Goal: Information Seeking & Learning: Compare options

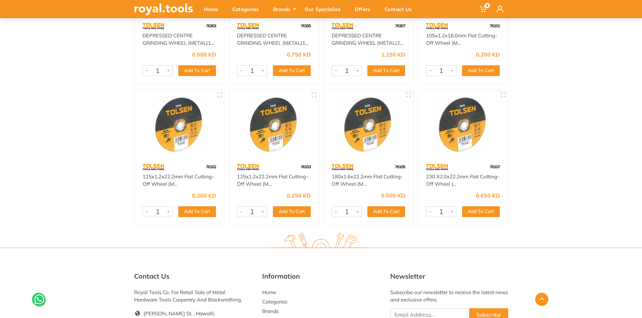
scroll to position [518, 0]
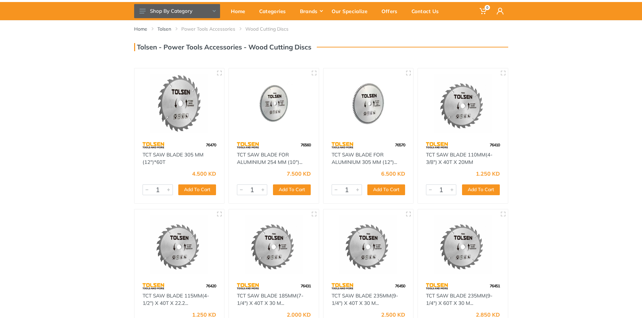
scroll to position [34, 0]
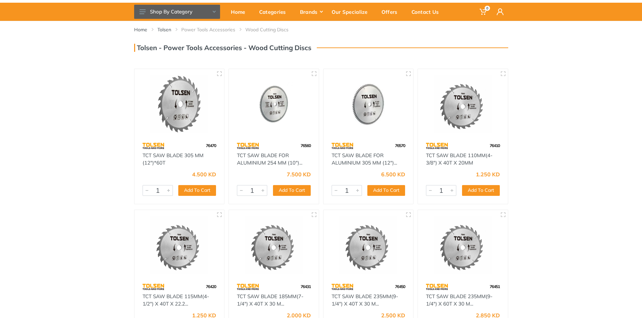
click at [175, 116] on img at bounding box center [180, 104] width 78 height 58
click at [374, 118] on img at bounding box center [369, 104] width 78 height 58
